Goal: Task Accomplishment & Management: Manage account settings

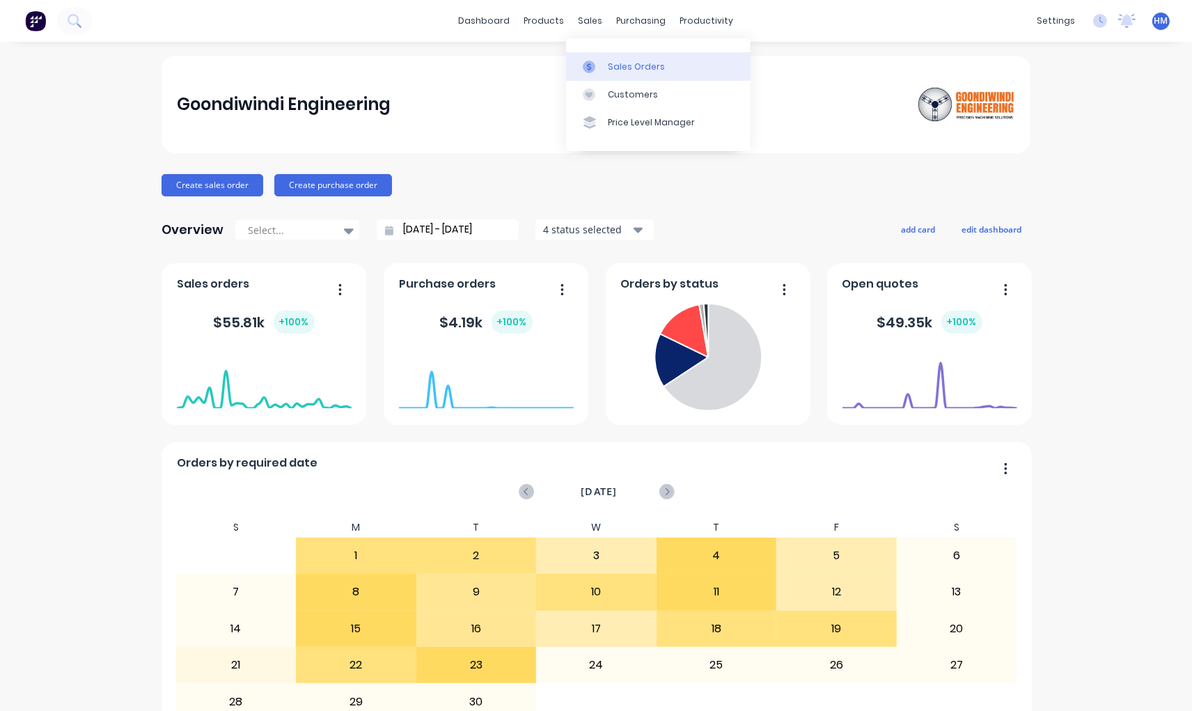
click at [638, 68] on div "Sales Orders" at bounding box center [636, 67] width 57 height 13
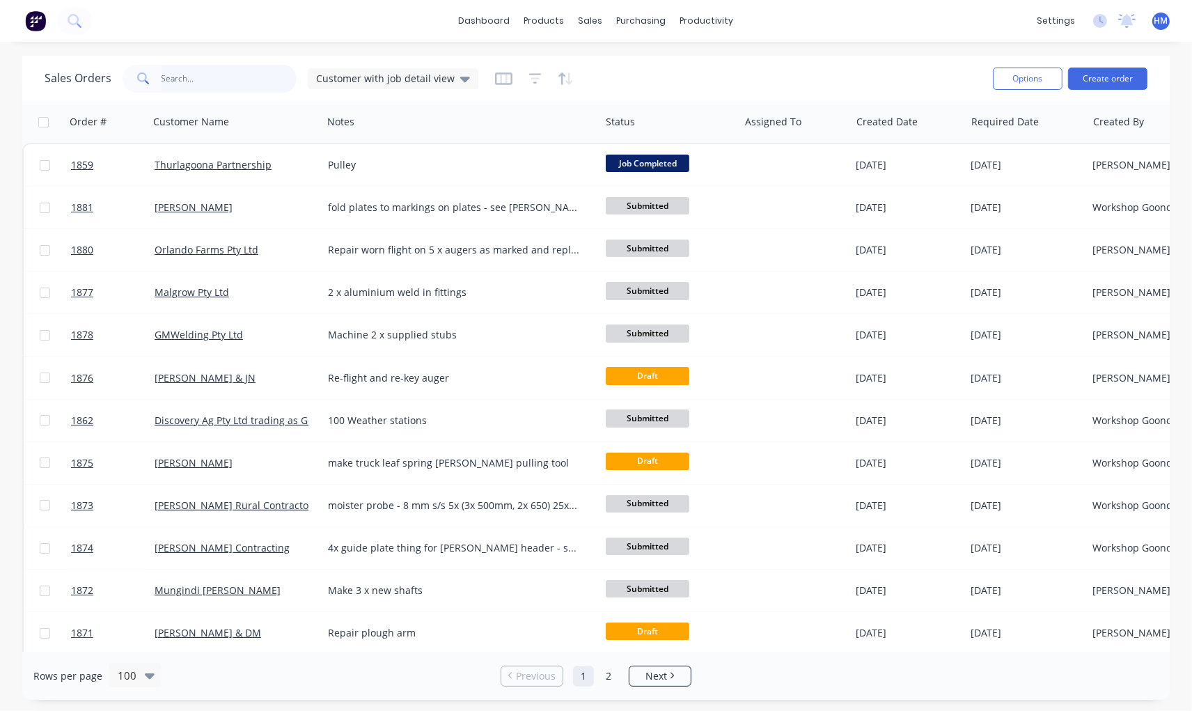
click at [203, 79] on input "text" at bounding box center [230, 79] width 136 height 28
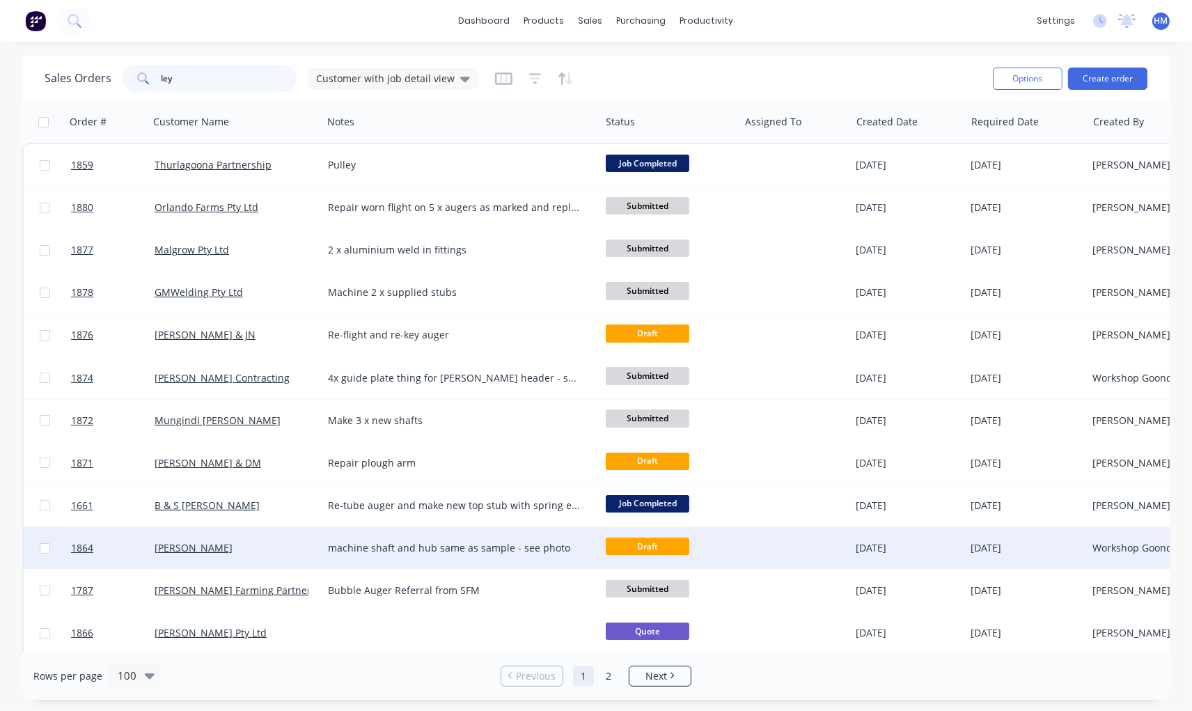
type input "ley"
click at [240, 542] on div "[PERSON_NAME]" at bounding box center [232, 548] width 155 height 14
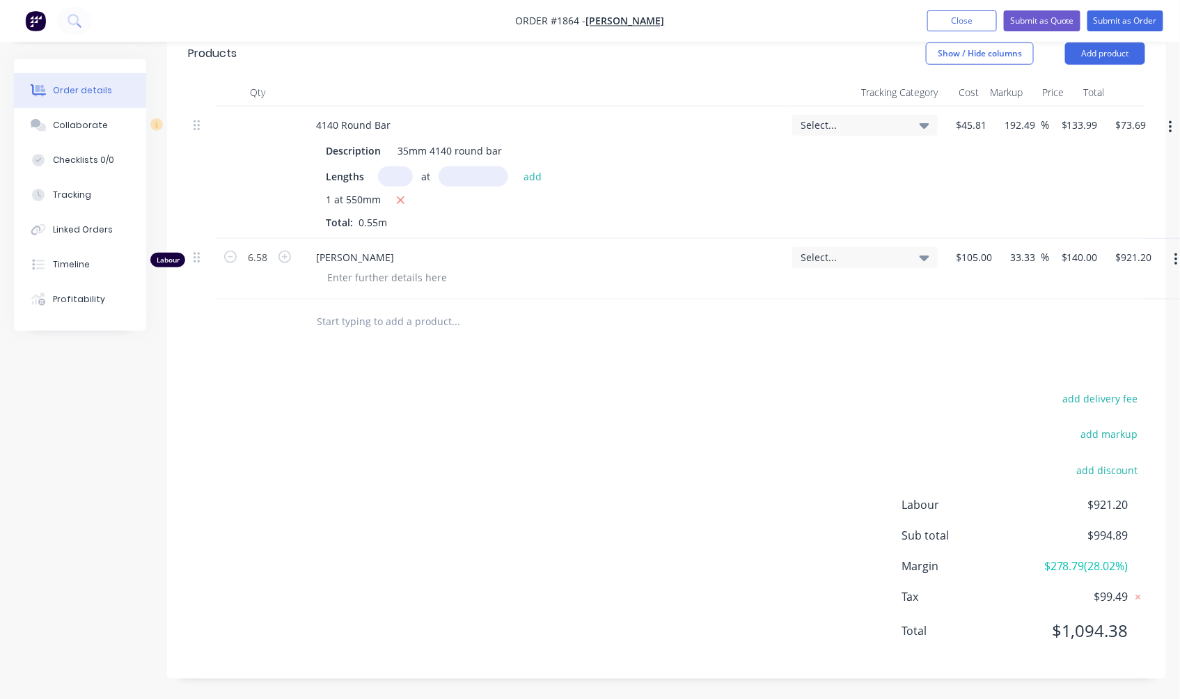
scroll to position [373, 0]
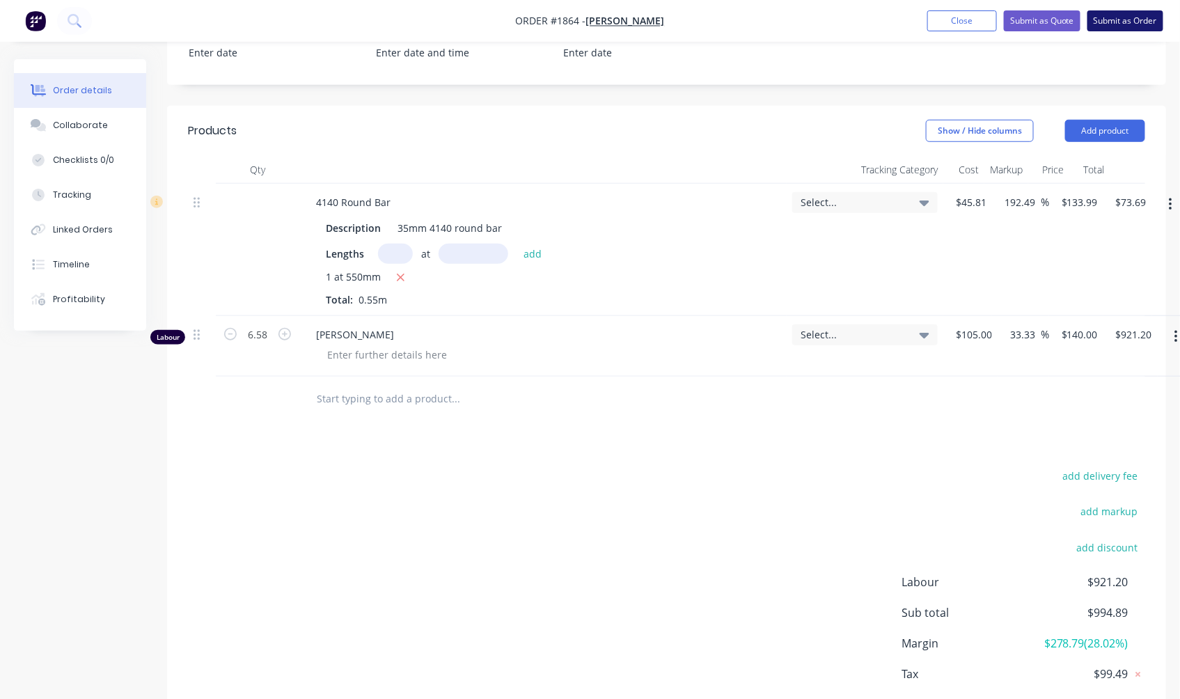
click at [1145, 21] on button "Submit as Order" at bounding box center [1126, 20] width 76 height 21
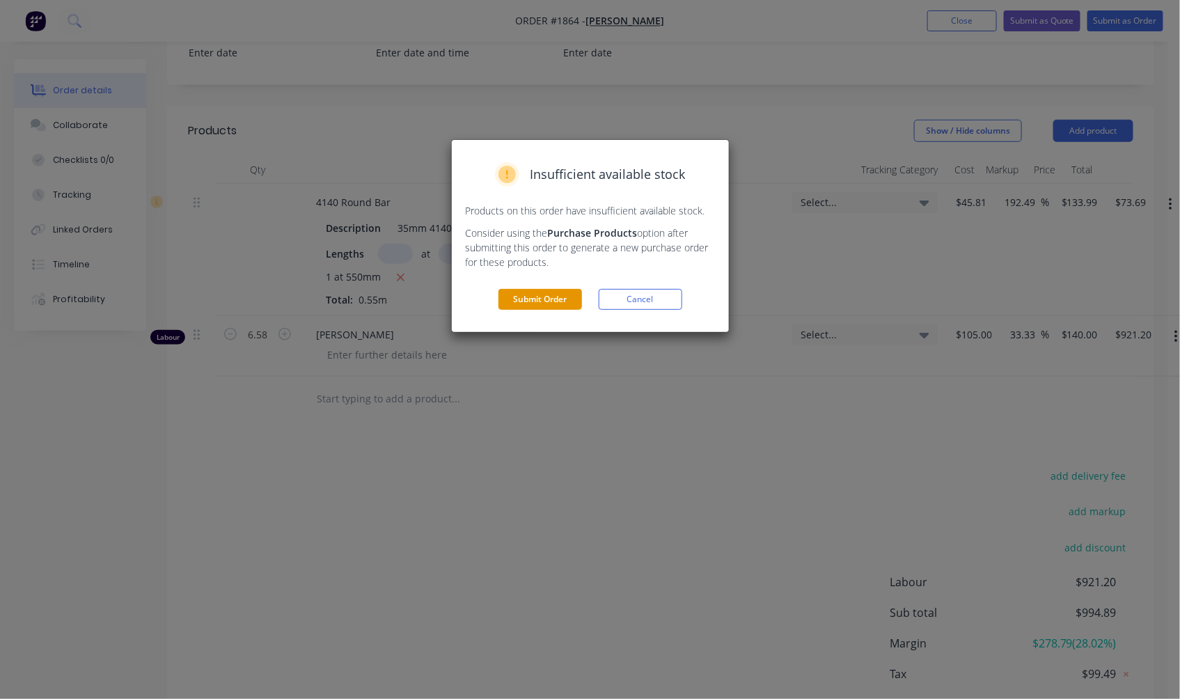
click at [545, 308] on button "Submit Order" at bounding box center [541, 299] width 84 height 21
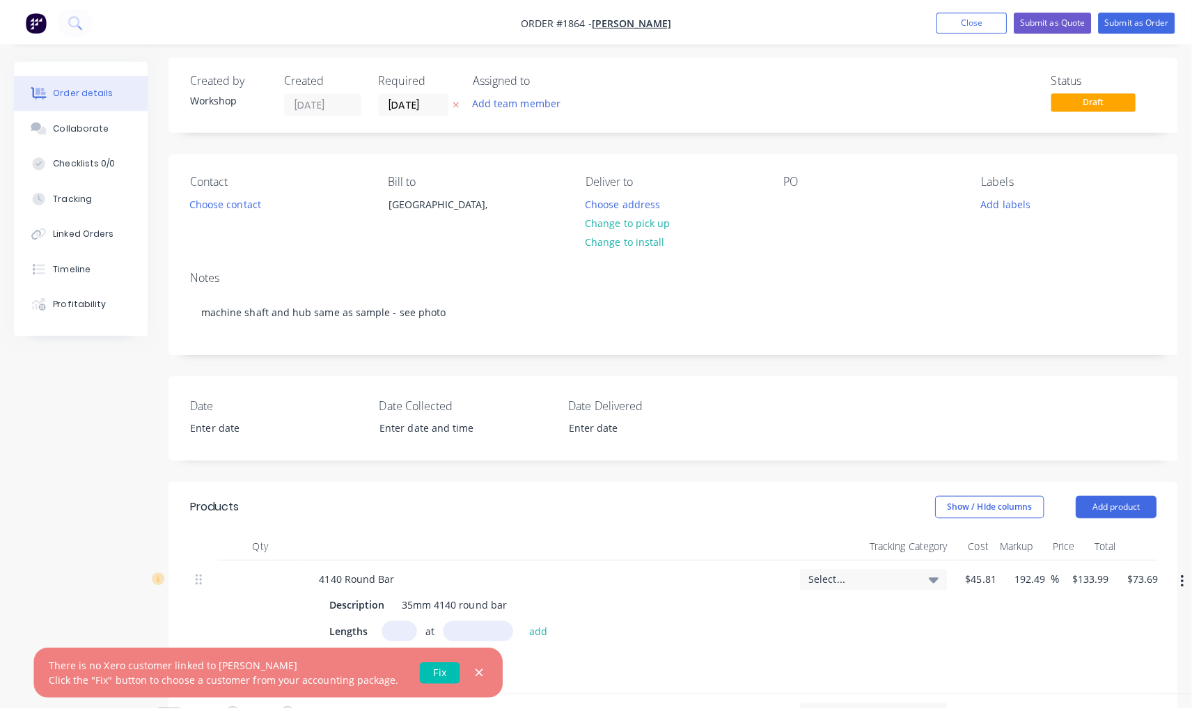
scroll to position [0, 0]
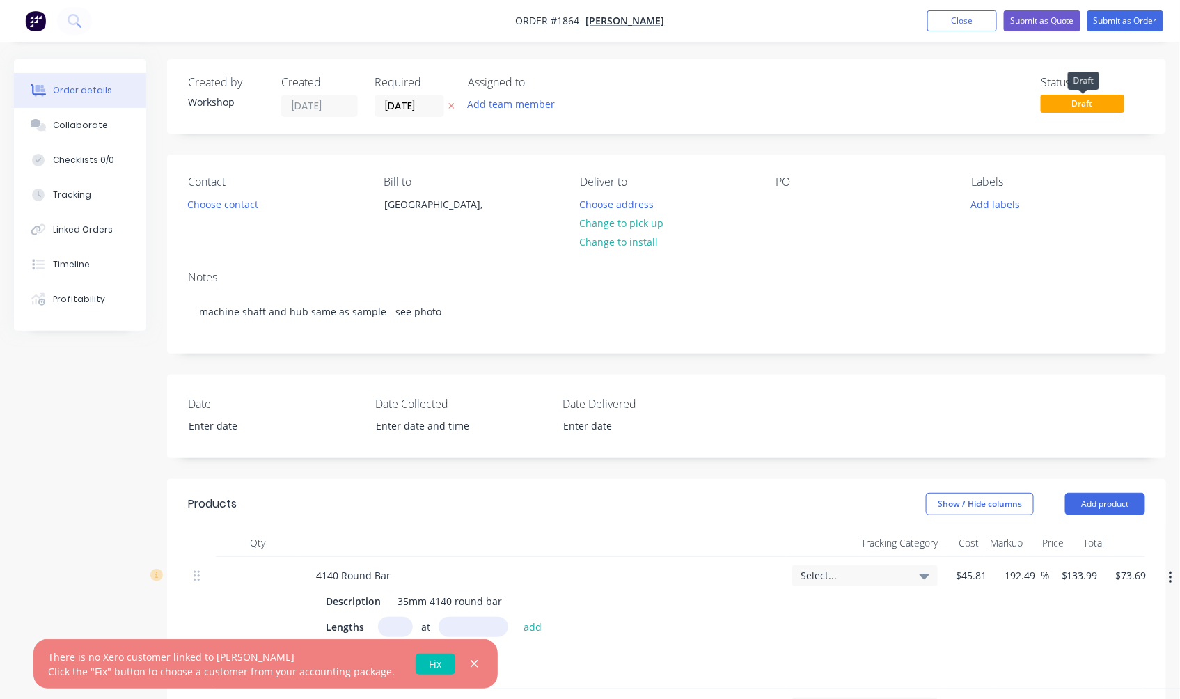
drag, startPoint x: 1065, startPoint y: 107, endPoint x: 972, endPoint y: 47, distance: 110.9
click at [1066, 107] on span "Draft" at bounding box center [1083, 103] width 84 height 17
click at [965, 24] on button "Close" at bounding box center [963, 20] width 70 height 21
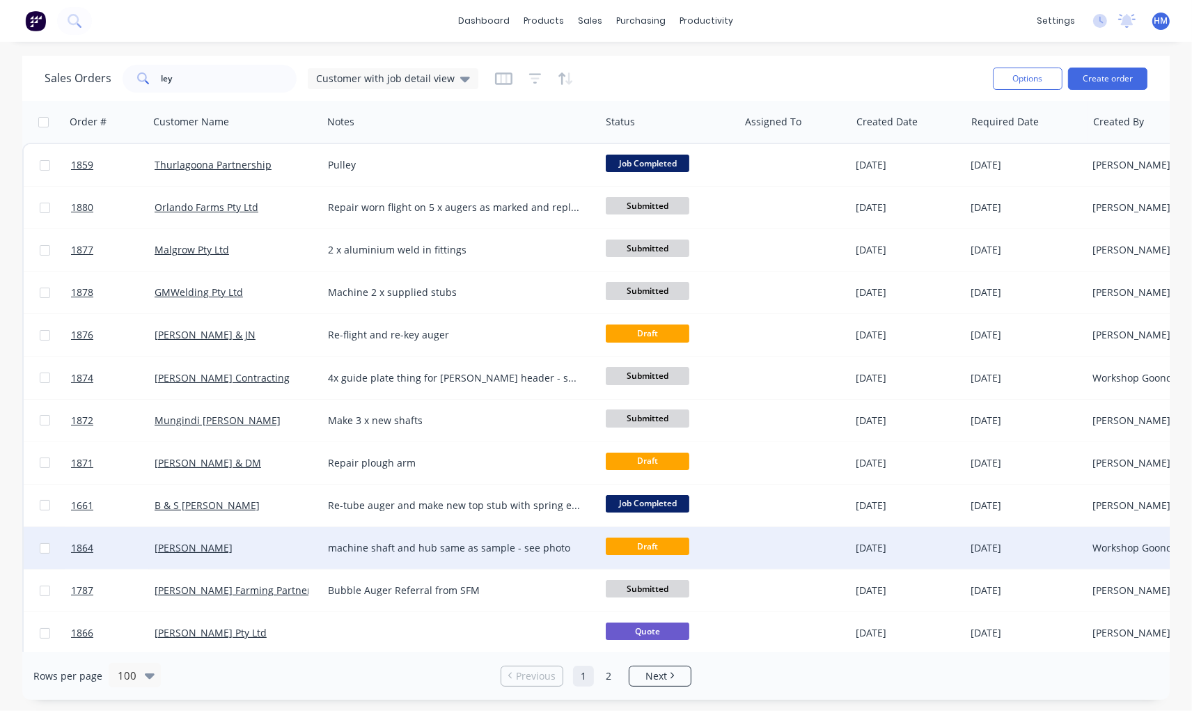
click at [43, 546] on input "checkbox" at bounding box center [45, 548] width 10 height 10
checkbox input "true"
click at [1026, 88] on button "Options" at bounding box center [1028, 79] width 70 height 22
click at [952, 141] on div "Archive" at bounding box center [986, 142] width 128 height 20
